Goal: Task Accomplishment & Management: Manage account settings

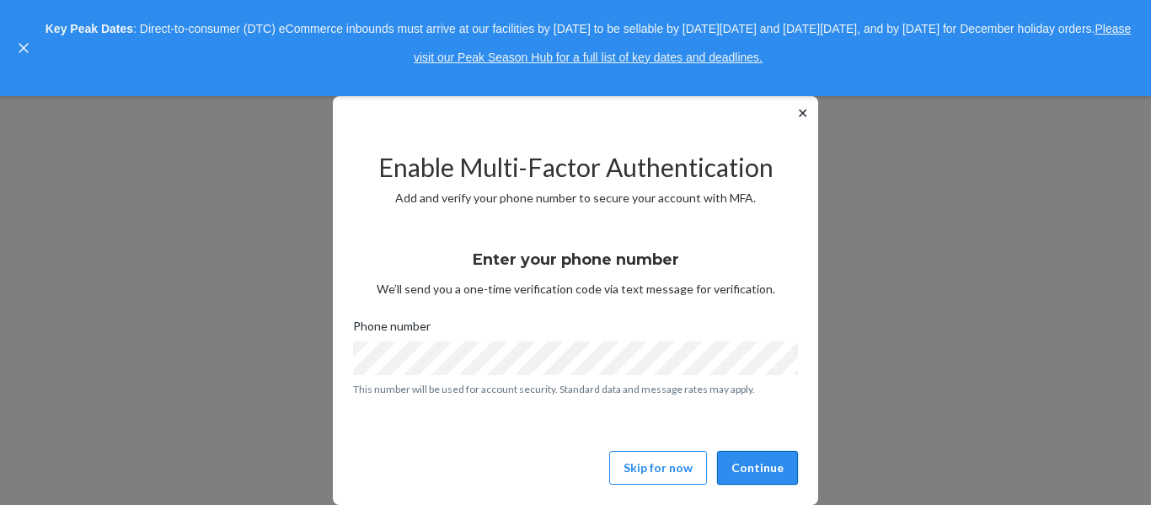
click at [762, 470] on button "Continue" at bounding box center [757, 468] width 81 height 34
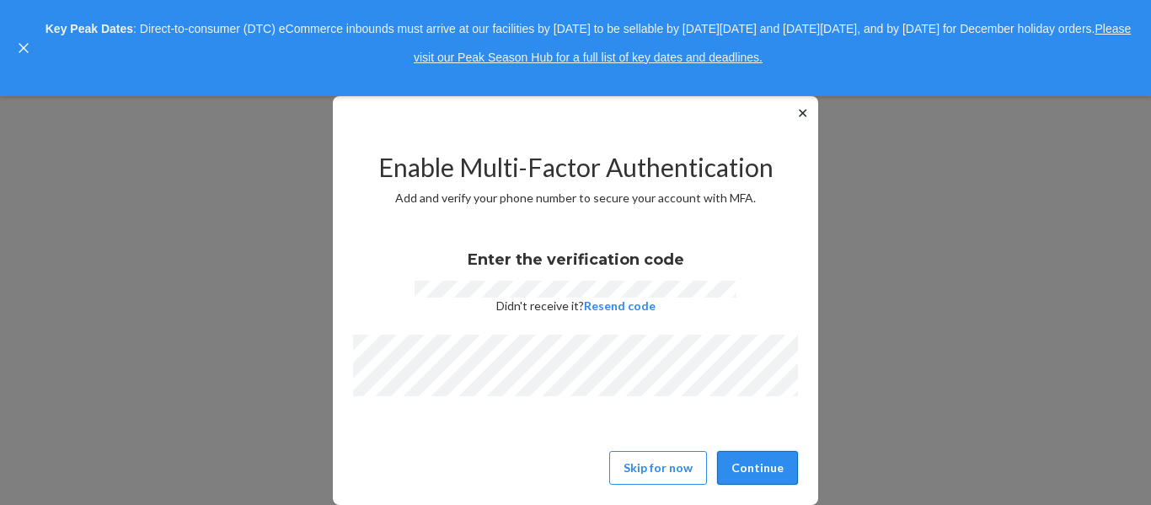
click at [767, 468] on button "Continue" at bounding box center [757, 468] width 81 height 34
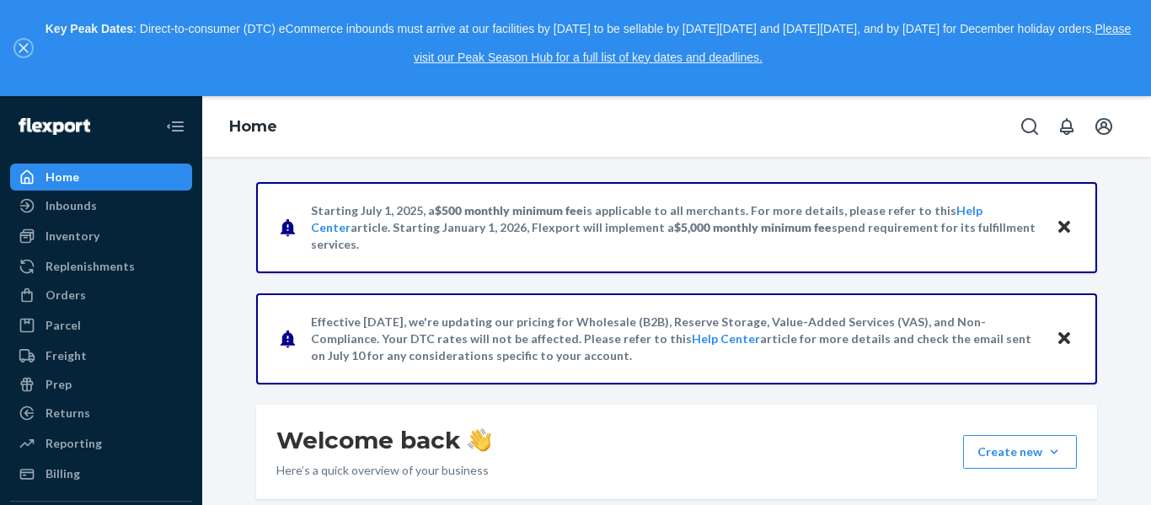
click at [22, 44] on icon "close," at bounding box center [24, 48] width 10 height 10
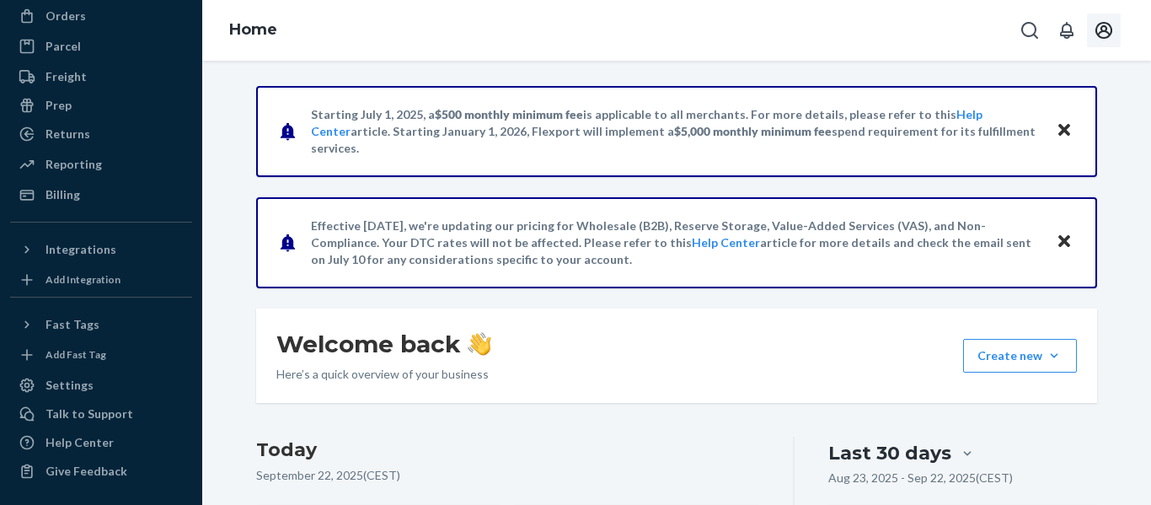
click at [1098, 29] on icon "Open account menu" at bounding box center [1104, 30] width 20 height 20
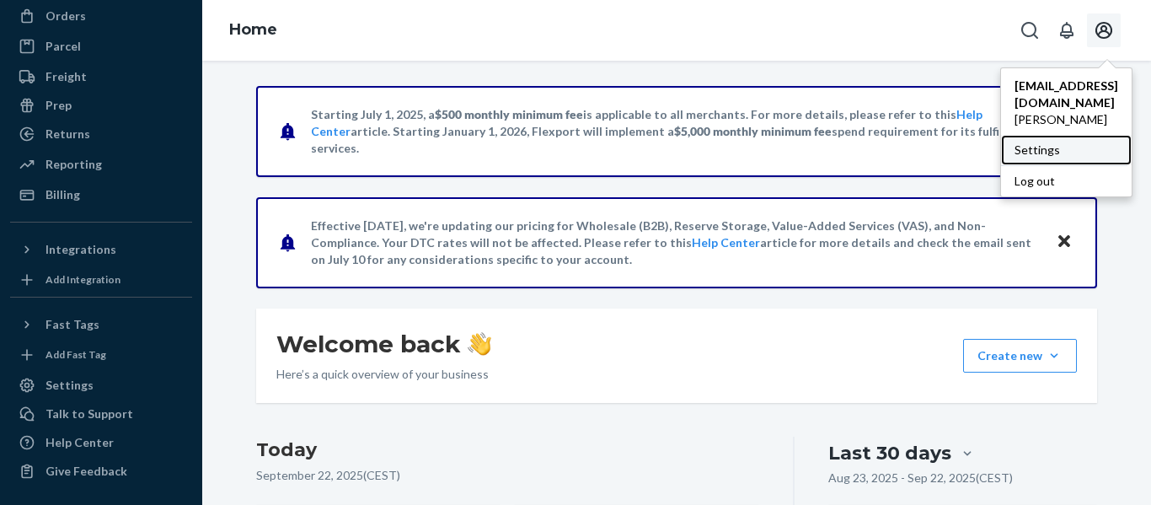
click at [1001, 135] on div "Settings" at bounding box center [1066, 150] width 131 height 30
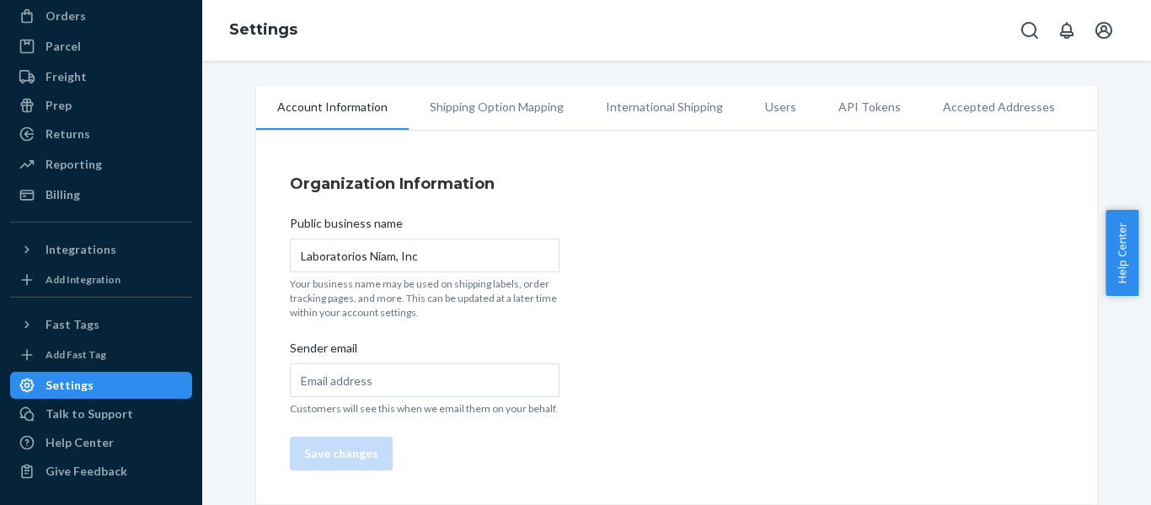
click at [767, 108] on li "Users" at bounding box center [780, 107] width 73 height 42
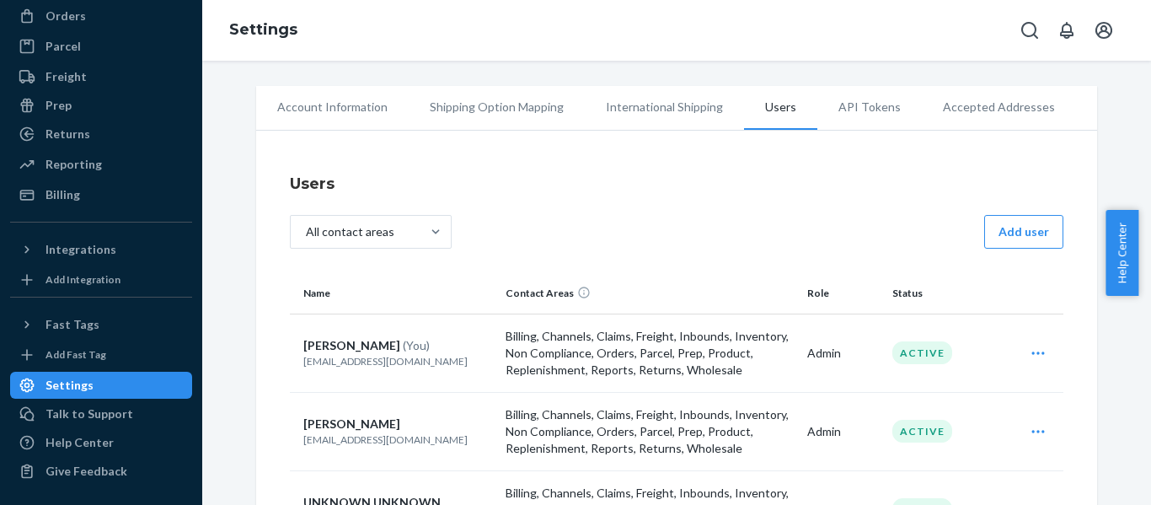
scroll to position [91, 0]
